Goal: Obtain resource: Obtain resource

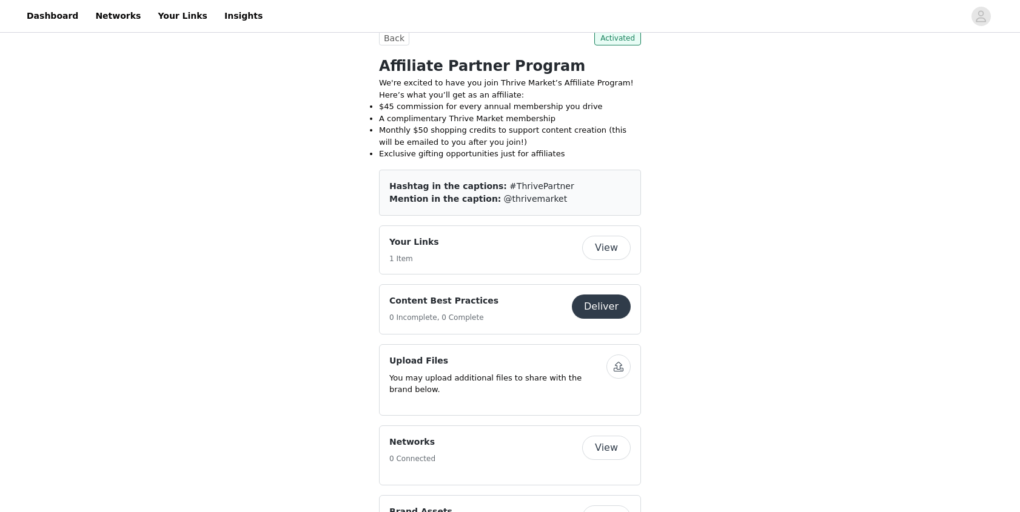
scroll to position [343, 0]
click at [598, 249] on button "View" at bounding box center [606, 247] width 48 height 24
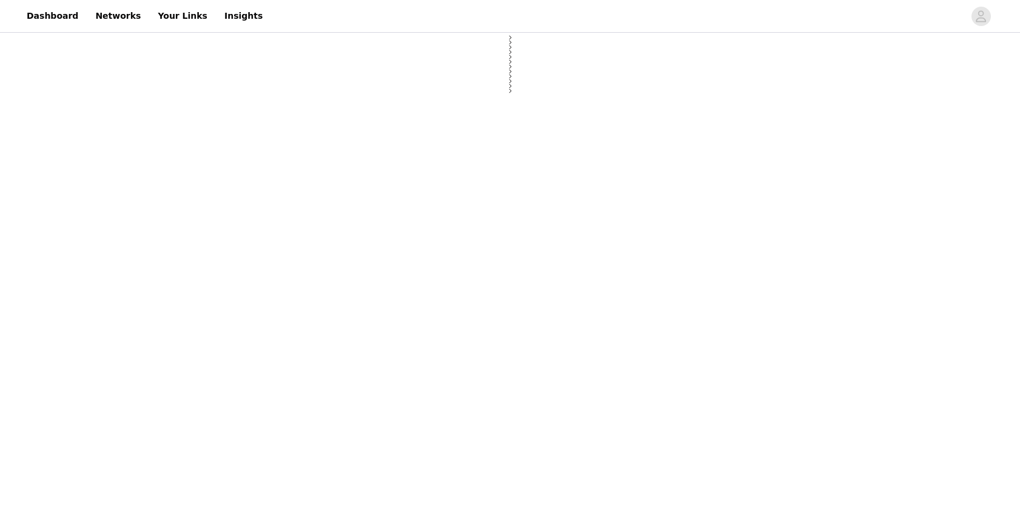
select select "12"
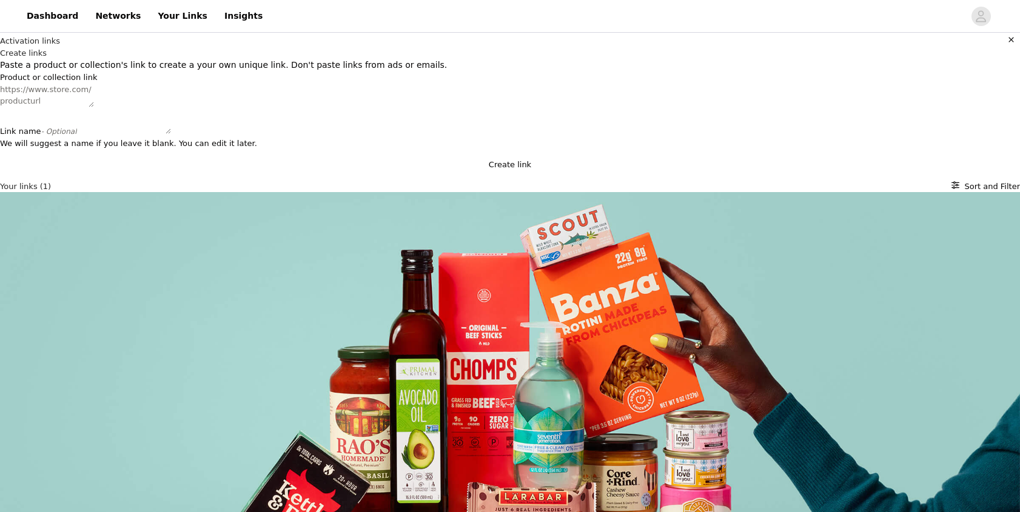
scroll to position [4, 0]
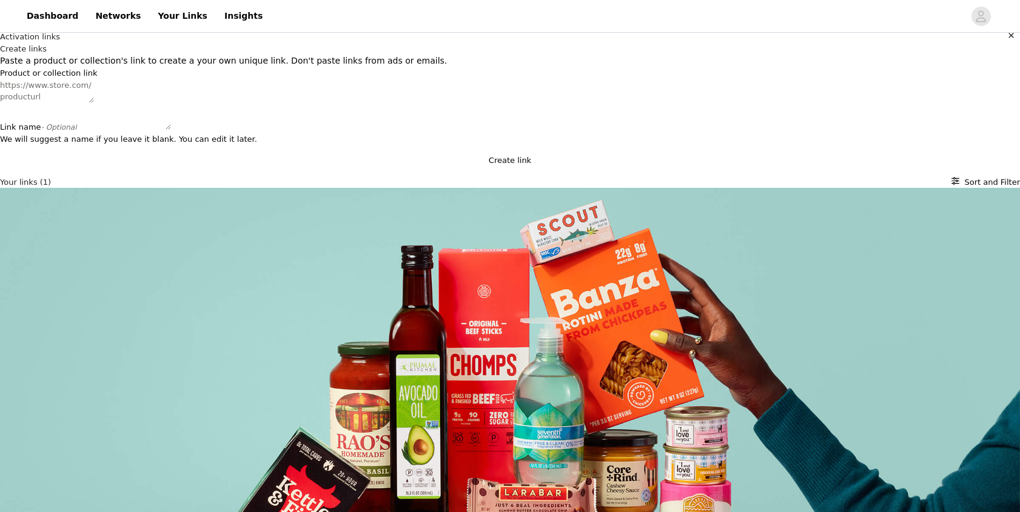
click at [541, 389] on div "Exclusive | Thrive Market Active Ongoing [URL][DOMAIN_NAME]" at bounding box center [510, 486] width 1020 height 597
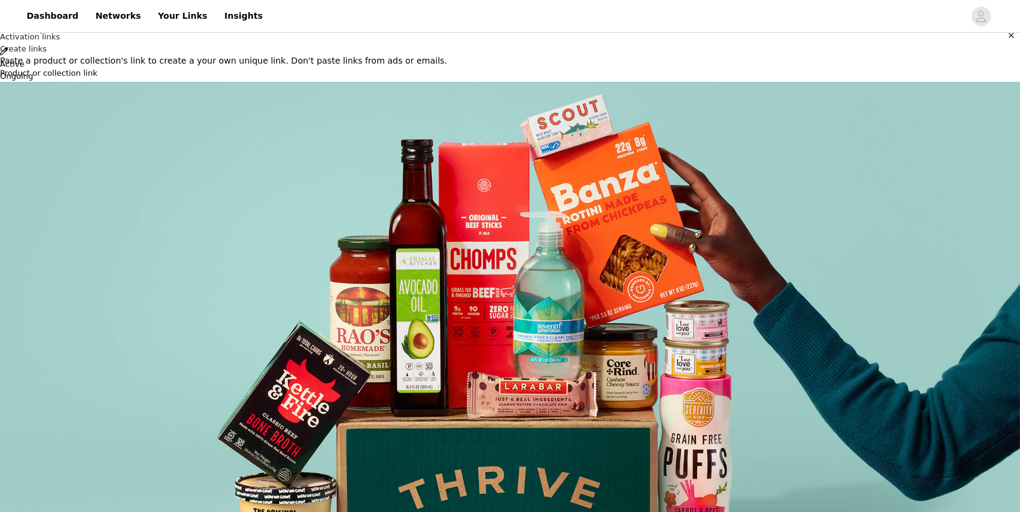
scroll to position [0, 0]
click at [8, 10] on icon "Close" at bounding box center [4, 6] width 8 height 8
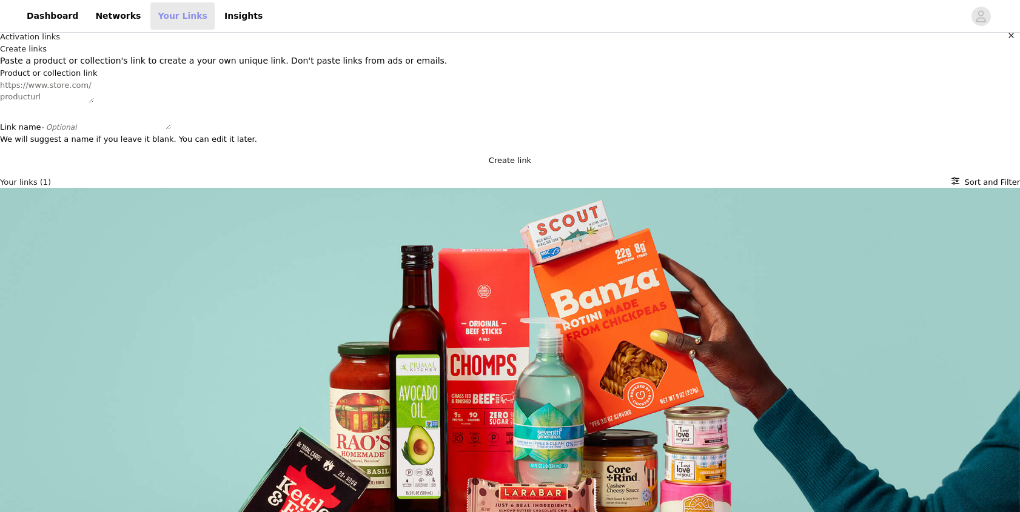
click at [172, 18] on link "Your Links" at bounding box center [182, 15] width 64 height 27
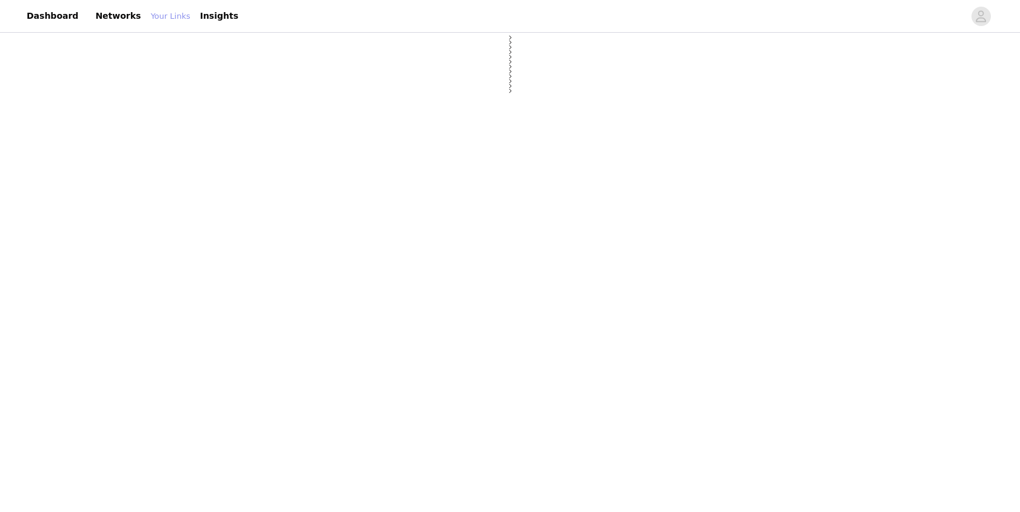
select select "12"
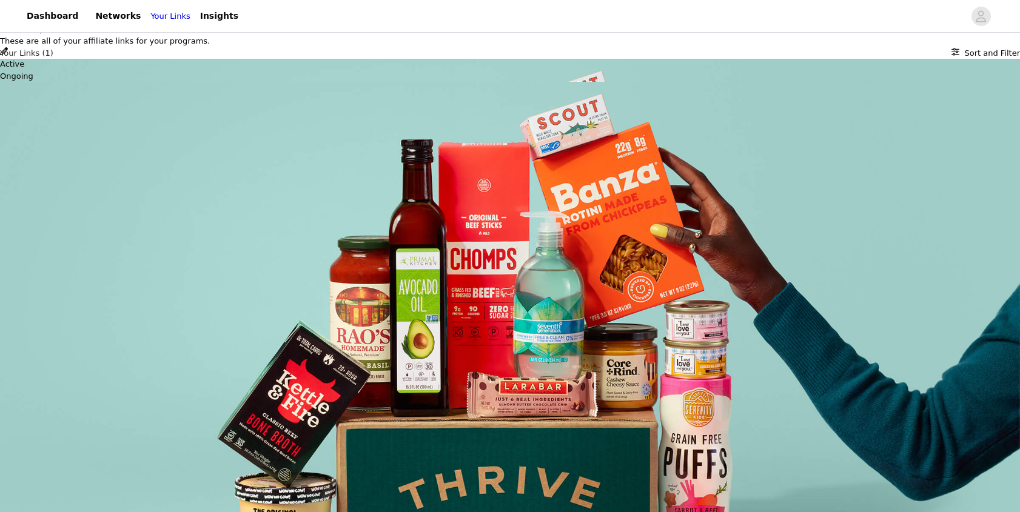
click at [8, 10] on icon "Close" at bounding box center [4, 6] width 8 height 8
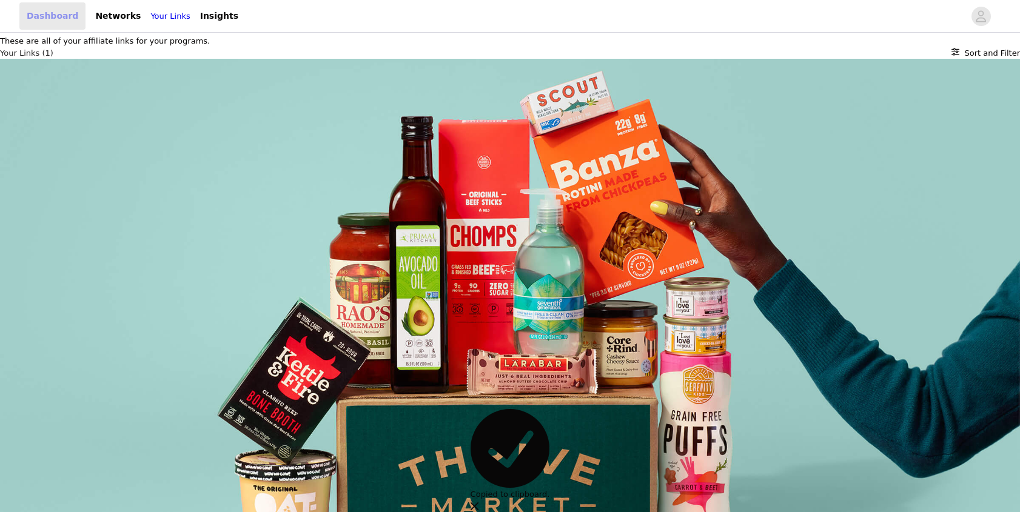
click at [59, 22] on link "Dashboard" at bounding box center [52, 15] width 66 height 27
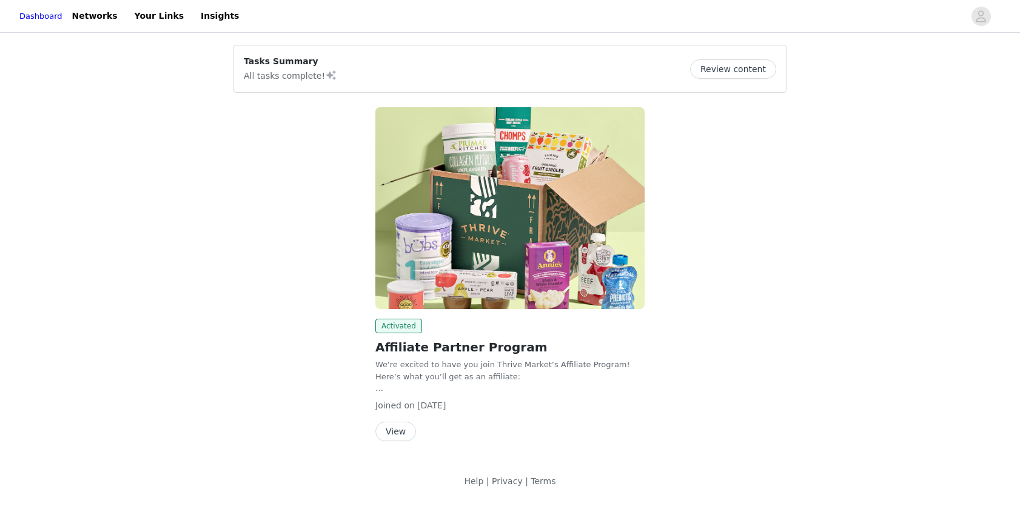
click at [397, 432] on button "View" at bounding box center [395, 431] width 41 height 19
